Goal: Find contact information: Find contact information

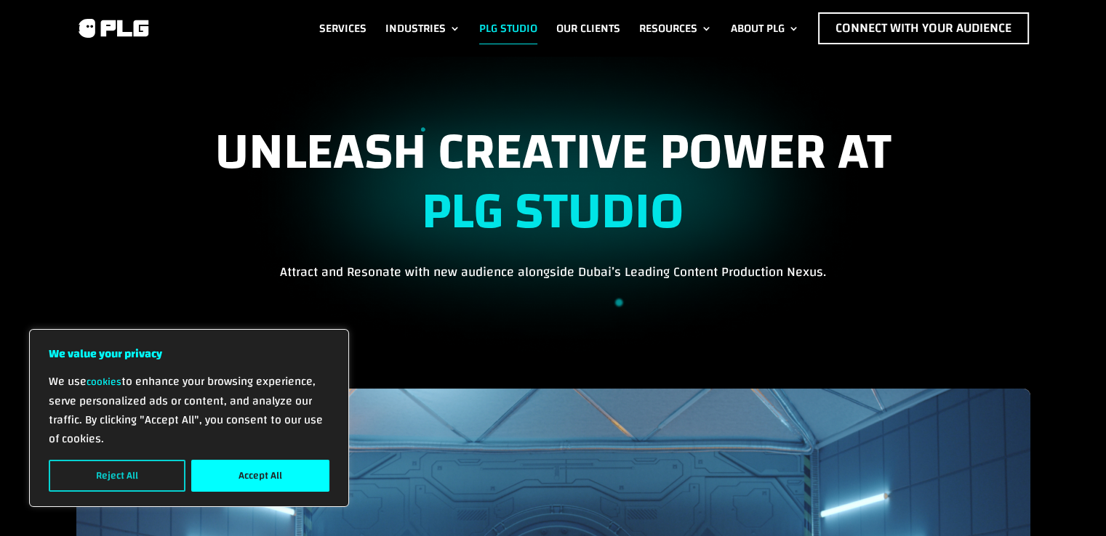
click at [151, 479] on button "Reject All" at bounding box center [117, 476] width 137 height 32
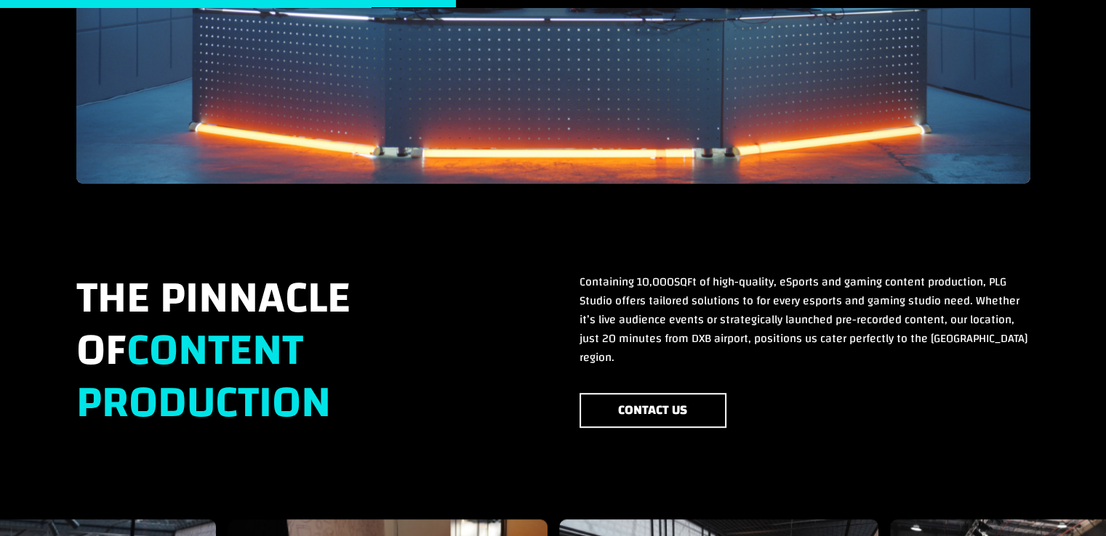
scroll to position [945, 0]
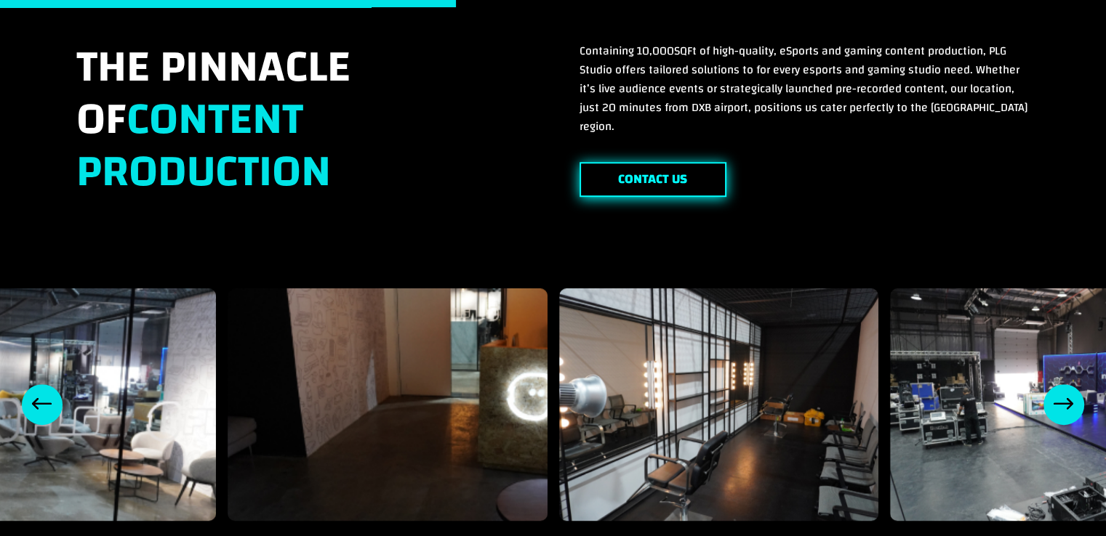
click at [642, 162] on link "Contact Us" at bounding box center [652, 180] width 147 height 36
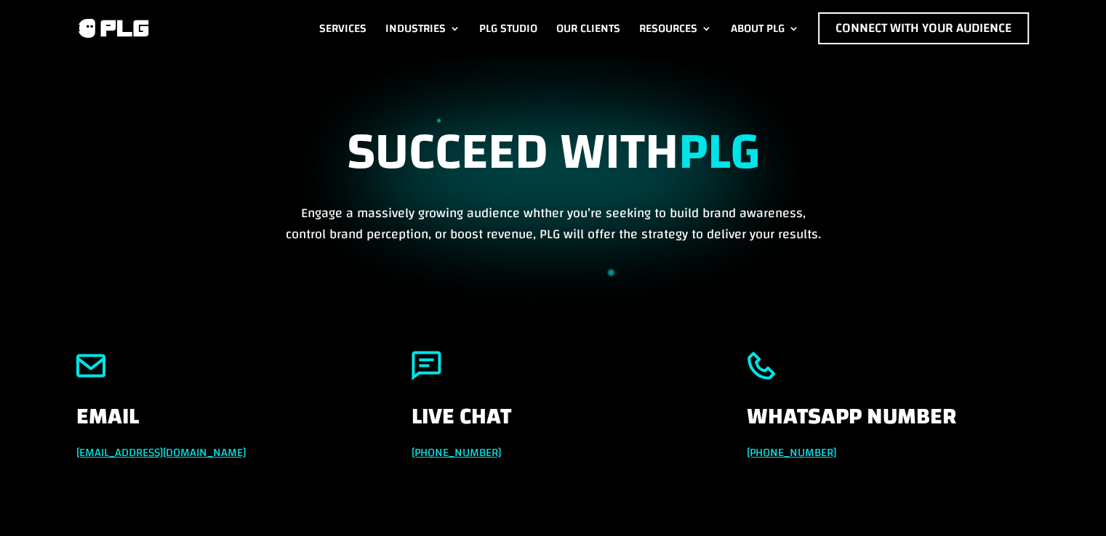
click at [776, 440] on h4 "Whatsapp Number" at bounding box center [887, 425] width 283 height 38
click at [782, 443] on link "[PHONE_NUMBER]" at bounding box center [790, 453] width 89 height 22
